Goal: Information Seeking & Learning: Learn about a topic

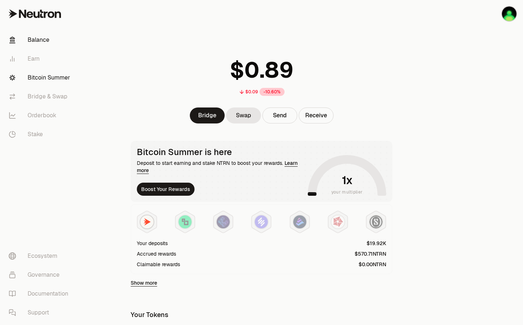
click at [49, 80] on link "Bitcoin Summer" at bounding box center [40, 77] width 75 height 19
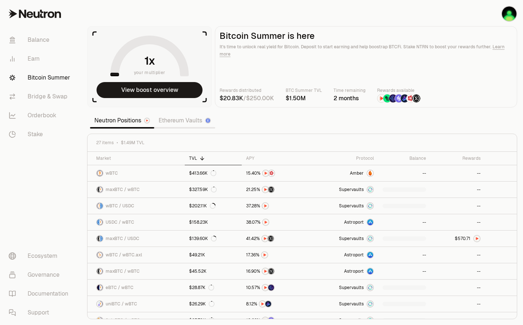
click at [278, 120] on section "your multiplier View boost overview Bitcoin Summer is here It's time to unlock …" at bounding box center [302, 162] width 442 height 325
drag, startPoint x: 290, startPoint y: 112, endPoint x: 263, endPoint y: 118, distance: 27.5
click at [277, 116] on section "your multiplier View boost overview Bitcoin Summer is here It's time to unlock …" at bounding box center [302, 162] width 442 height 325
click at [196, 119] on link "Ethereum Vaults" at bounding box center [184, 120] width 61 height 15
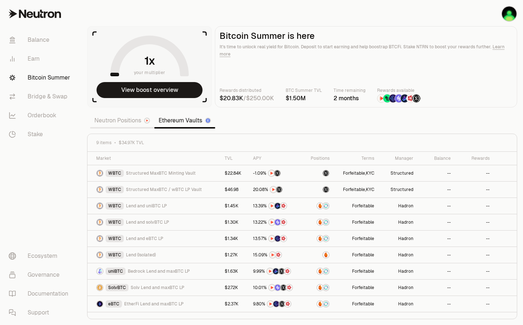
click at [124, 123] on link "Neutron Positions" at bounding box center [122, 120] width 64 height 15
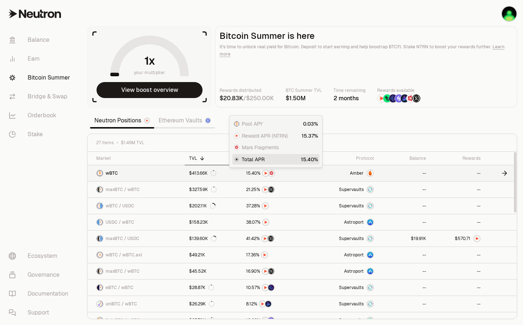
click at [253, 172] on span "4" at bounding box center [252, 173] width 3 height 5
click at [360, 122] on section "your multiplier View boost overview Bitcoin Summer is here It's time to unlock …" at bounding box center [302, 162] width 442 height 325
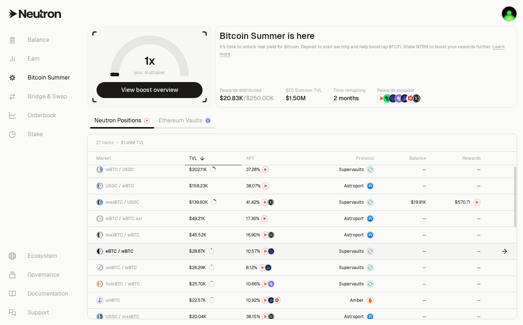
scroll to position [73, 0]
